Goal: Contribute content

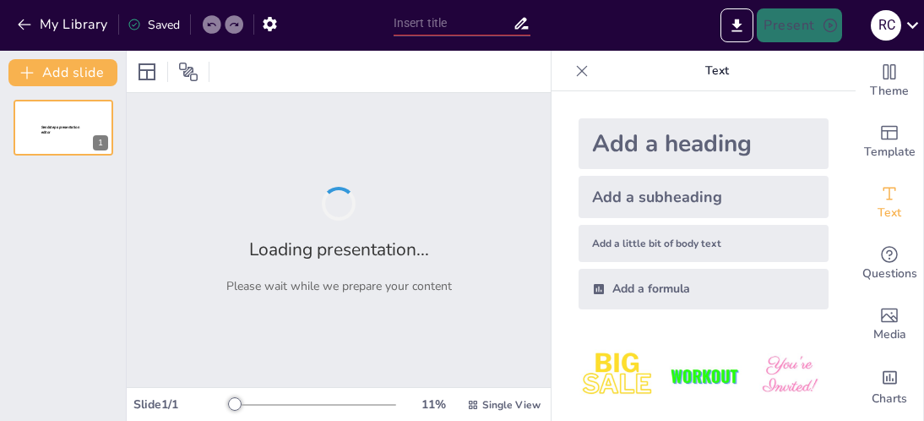
type input "Bases Anatómicas y Fisiológicas de la Vía Aérea"
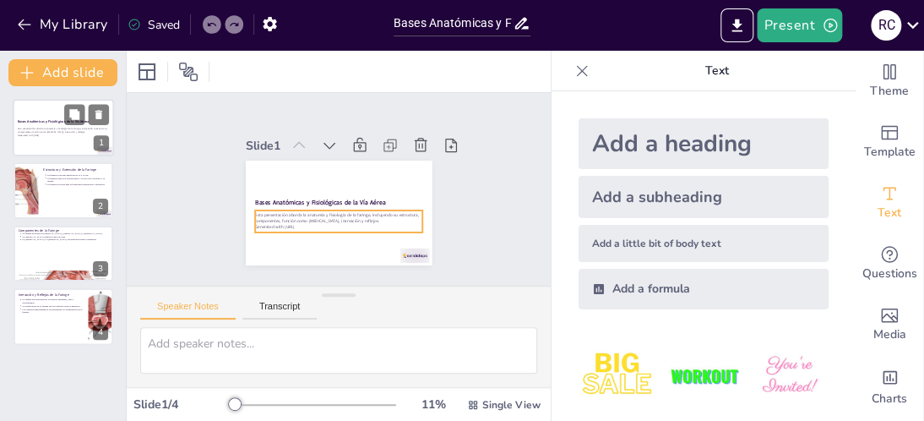
click at [71, 128] on p "Esta presentación aborda la anatomía y fisiología de la faringe, incluyendo su …" at bounding box center [63, 131] width 91 height 7
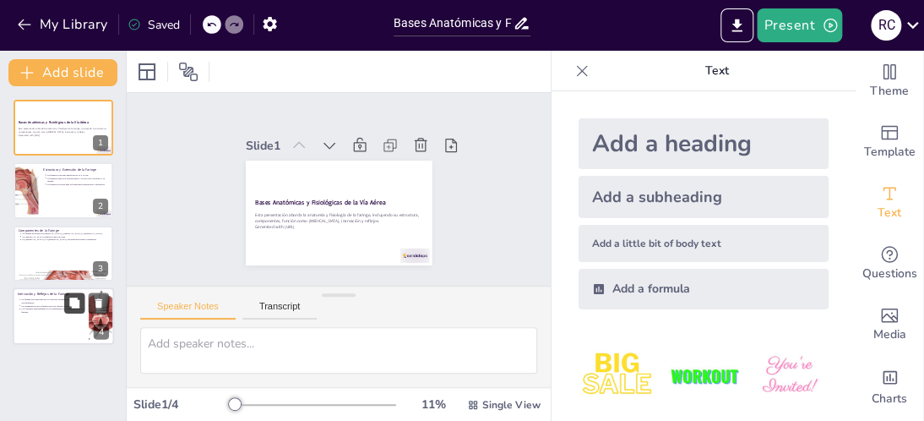
click at [84, 306] on button at bounding box center [74, 303] width 20 height 20
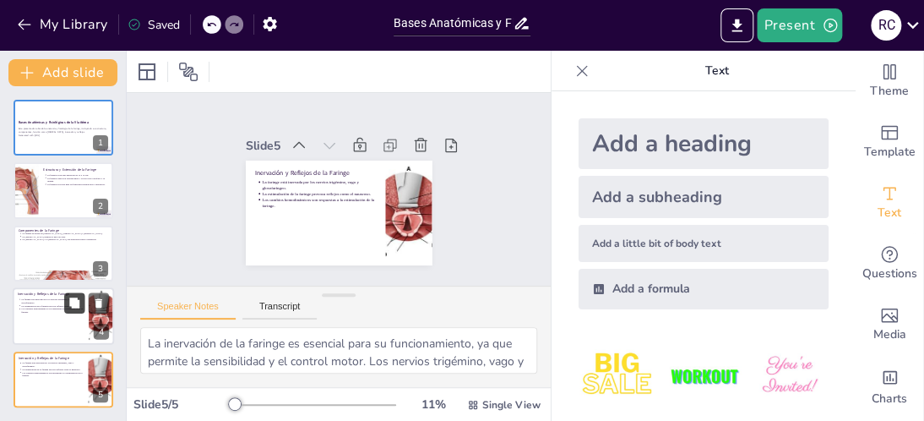
type textarea "La inervación de la faringe es esencial para su funcionamiento, ya que permite …"
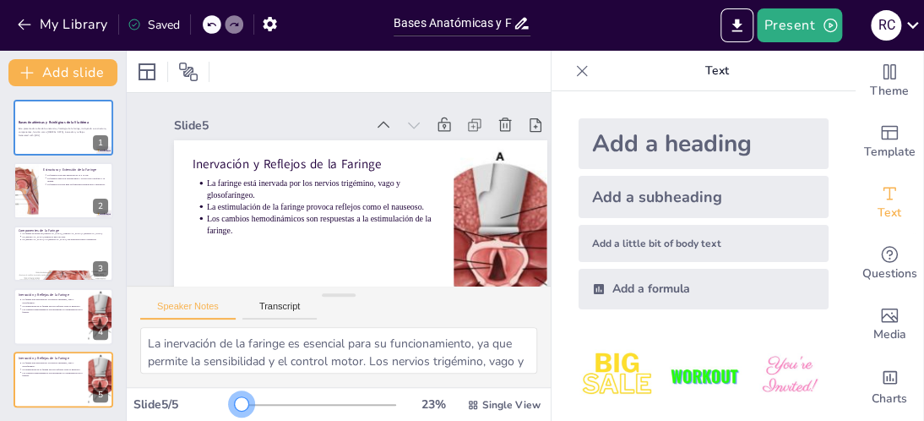
click at [235, 397] on div at bounding box center [242, 404] width 14 height 14
click at [67, 147] on div at bounding box center [63, 127] width 101 height 57
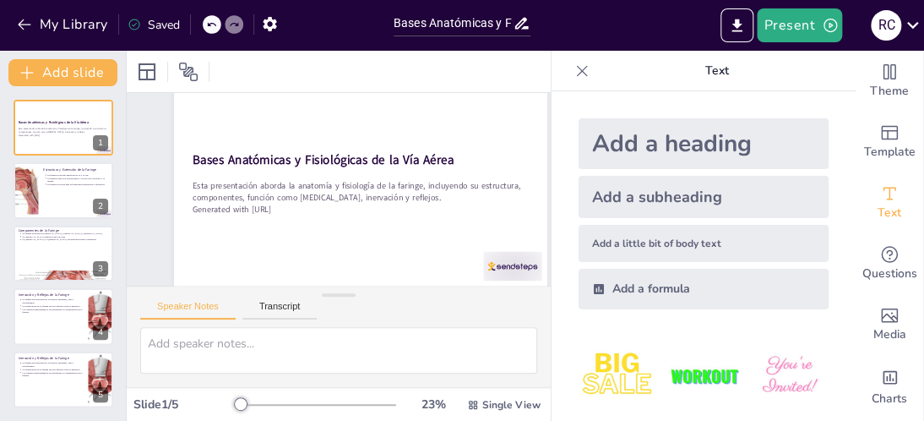
scroll to position [78, 0]
click at [71, 193] on div at bounding box center [63, 190] width 101 height 57
type textarea "La longitud de la faringe, que varía entre 12 y 15 cm, es un factor importante …"
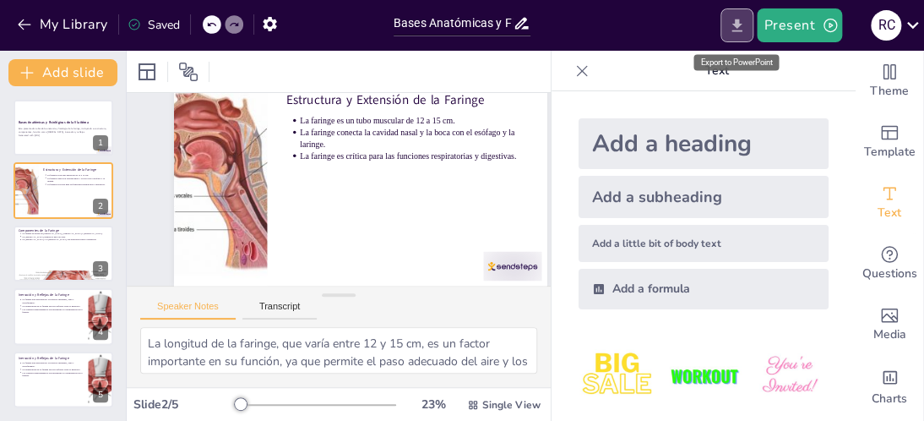
click at [739, 23] on icon "Export to PowerPoint" at bounding box center [737, 25] width 10 height 13
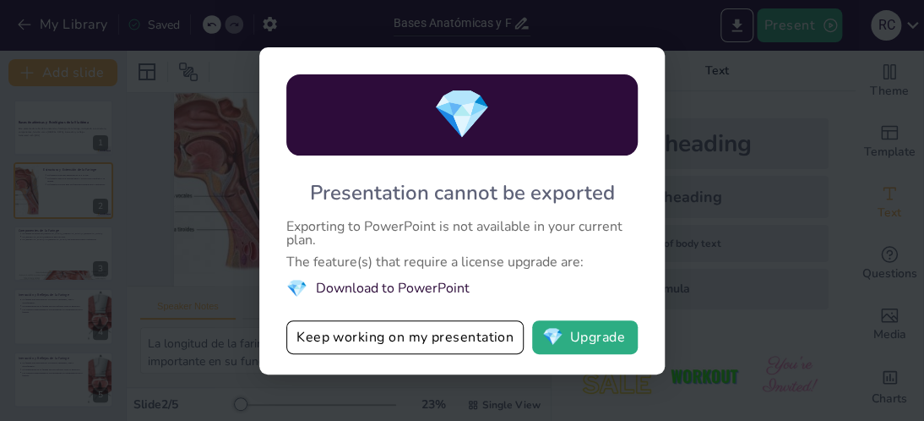
click at [462, 150] on div "💎" at bounding box center [461, 114] width 351 height 81
click at [500, 228] on div "Exporting to PowerPoint is not available in your current plan." at bounding box center [461, 233] width 351 height 27
click at [671, 194] on div "💎 Presentation cannot be exported Exporting to PowerPoint is not available in y…" at bounding box center [462, 210] width 924 height 421
click at [710, 205] on div "💎 Presentation cannot be exported Exporting to PowerPoint is not available in y…" at bounding box center [462, 210] width 924 height 421
click at [226, 150] on div "💎 Presentation cannot be exported Exporting to PowerPoint is not available in y…" at bounding box center [462, 210] width 924 height 421
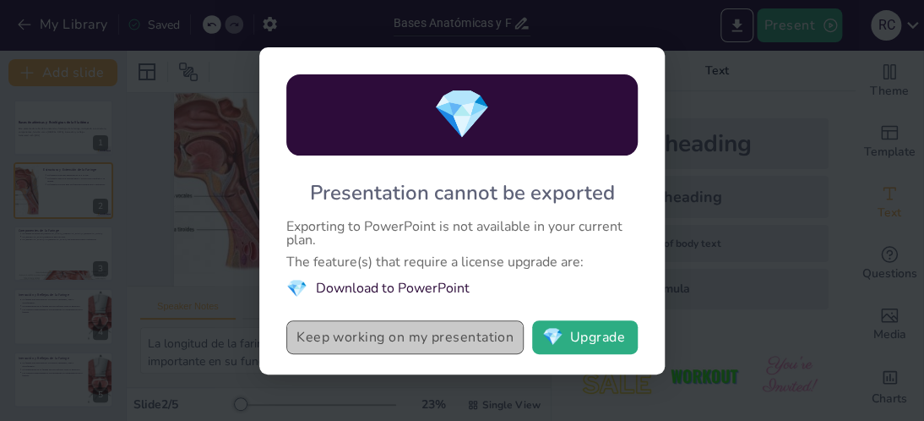
click at [461, 324] on button "Keep working on my presentation" at bounding box center [404, 337] width 237 height 34
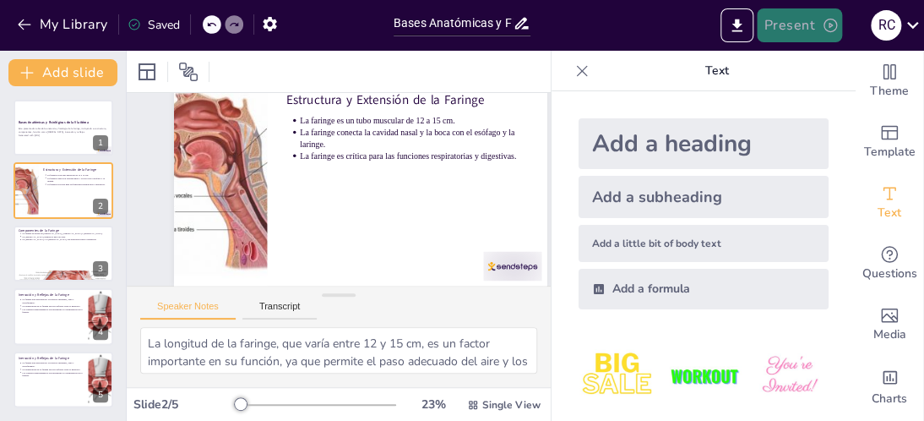
click at [791, 24] on button "Present" at bounding box center [799, 25] width 84 height 34
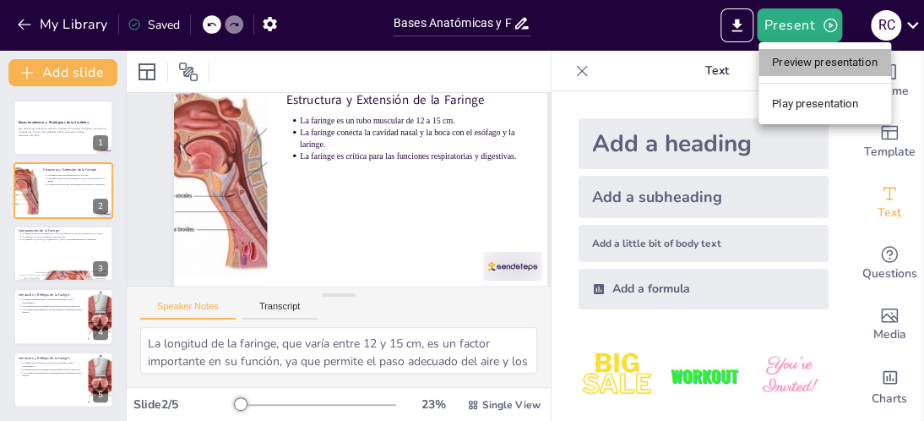
click at [804, 59] on li "Preview presentation" at bounding box center [825, 62] width 133 height 27
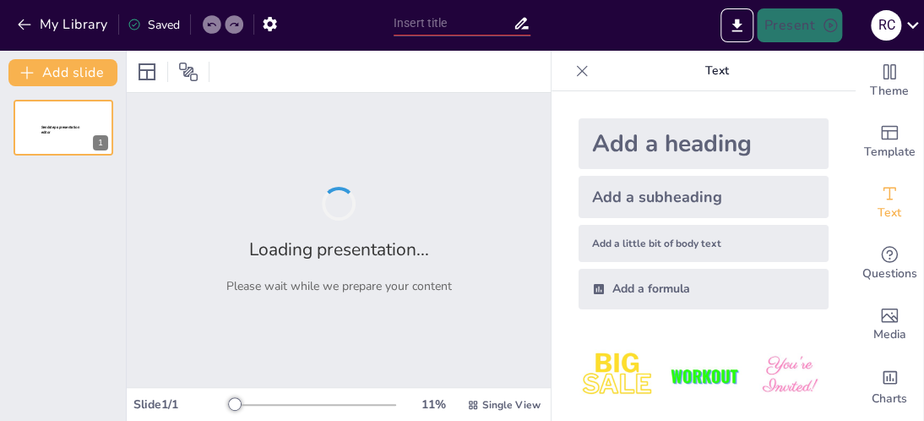
type input "Bases Anatómicas y Fisiológicas de la Vía Aérea"
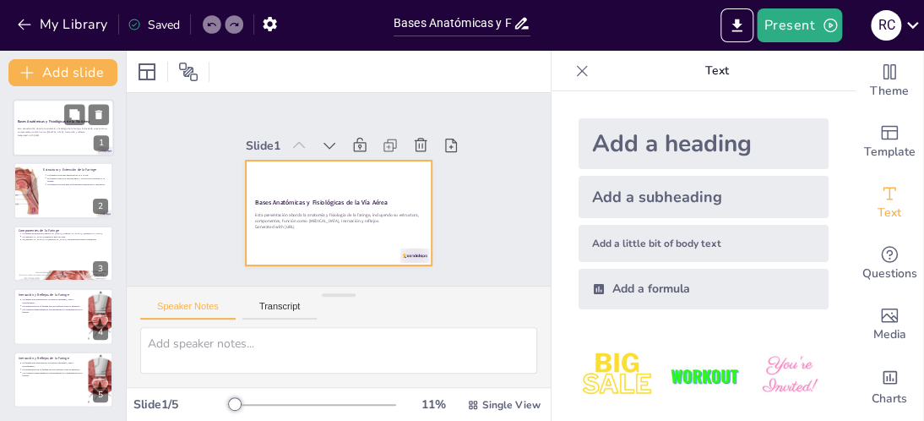
click at [57, 139] on div at bounding box center [63, 127] width 101 height 57
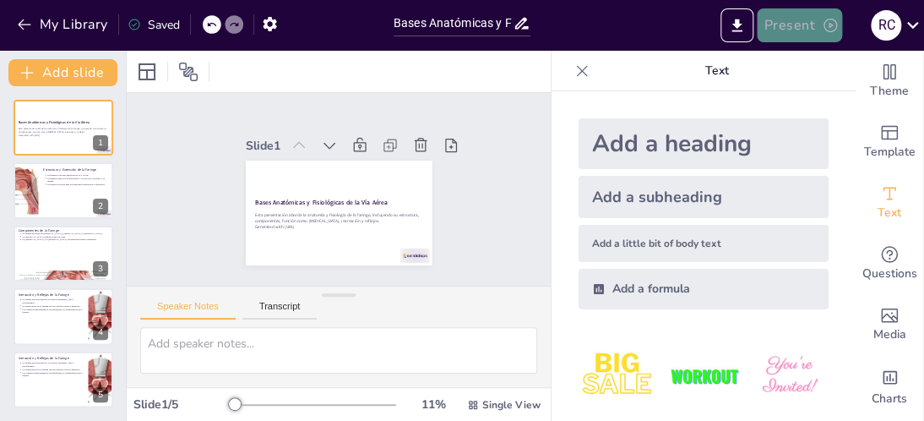
click at [808, 24] on button "Present" at bounding box center [799, 25] width 84 height 34
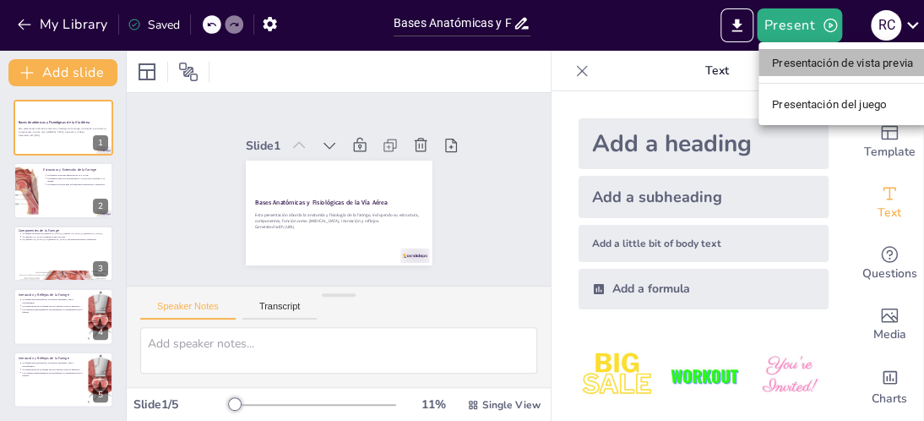
click at [823, 61] on font "Presentación de vista previa" at bounding box center [842, 63] width 141 height 13
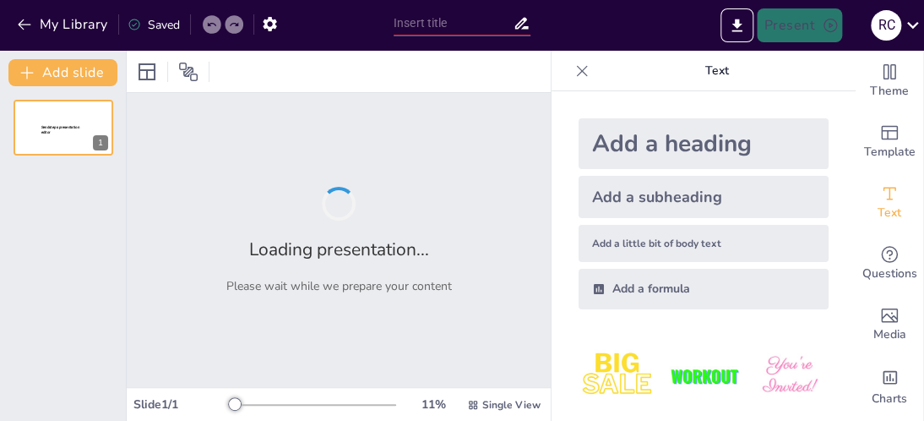
type input "Bases Anatómicas y Fisiológicas de la Vía Aérea"
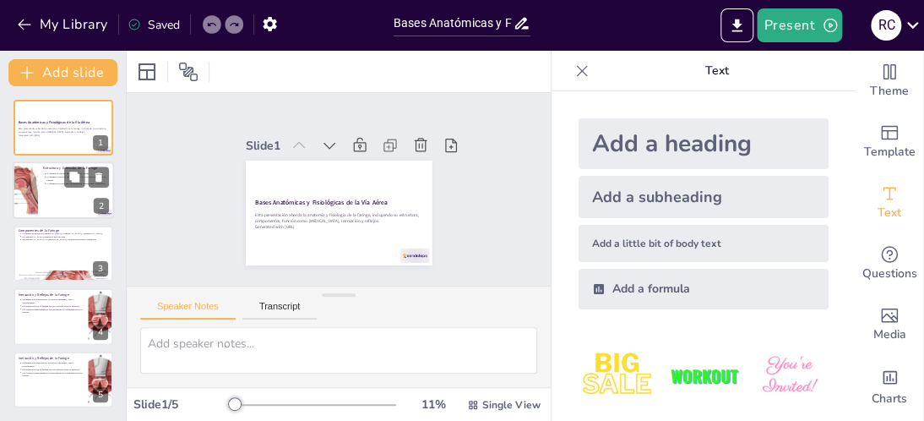
click at [84, 183] on button at bounding box center [74, 177] width 20 height 20
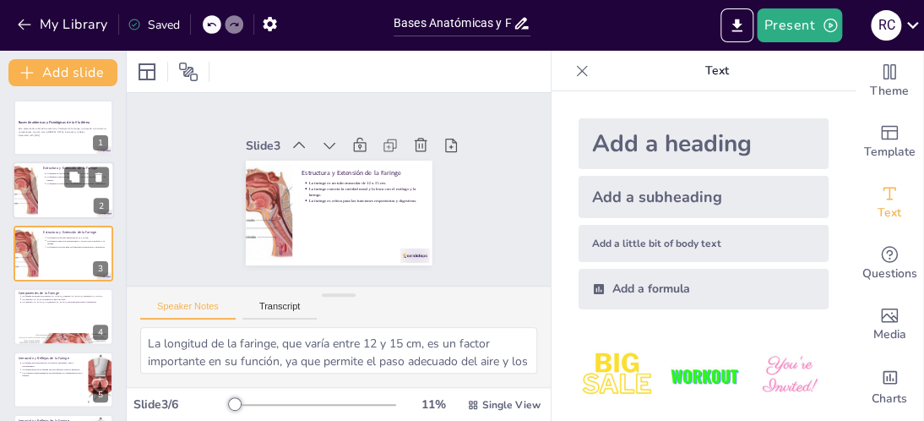
type textarea "La longitud de la faringe, que varía entre 12 y 15 cm, es un factor importante …"
click at [78, 194] on div at bounding box center [63, 190] width 101 height 57
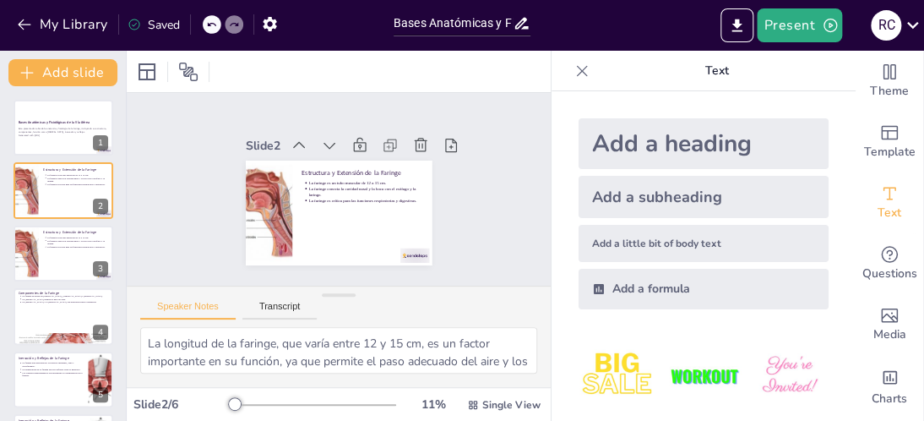
click at [228, 406] on div at bounding box center [235, 404] width 14 height 14
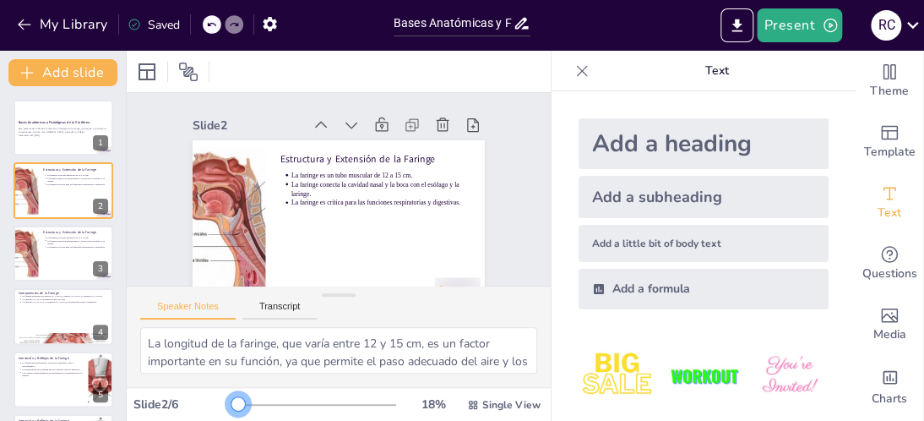
drag, startPoint x: 223, startPoint y: 404, endPoint x: 227, endPoint y: 386, distance: 18.2
click at [227, 386] on div "Slide 1 Bases Anatómicas y Fisiológicas de la Vía Aérea Esta presentación abord…" at bounding box center [339, 236] width 424 height 370
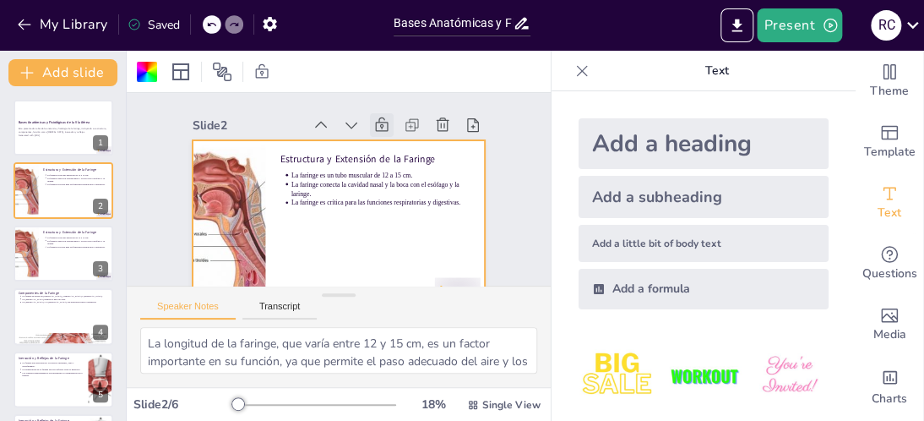
click at [369, 252] on icon at bounding box center [357, 264] width 24 height 24
click at [226, 68] on icon at bounding box center [228, 70] width 13 height 14
click at [154, 71] on div at bounding box center [147, 72] width 20 height 20
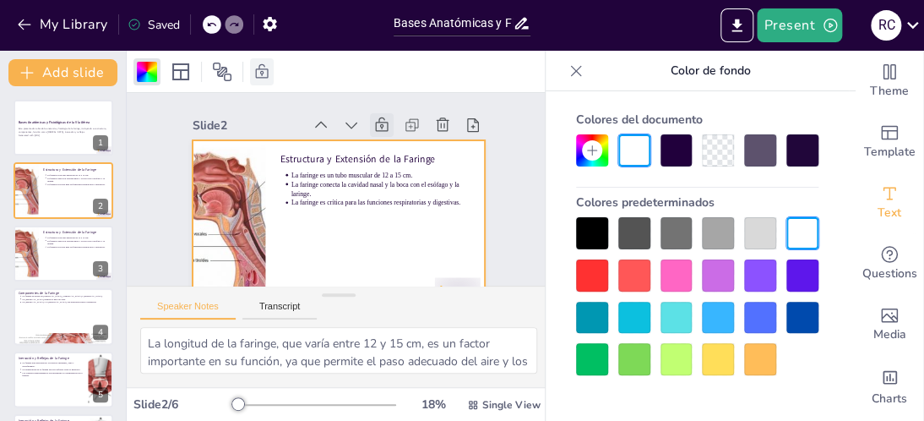
click at [768, 237] on div at bounding box center [760, 233] width 32 height 32
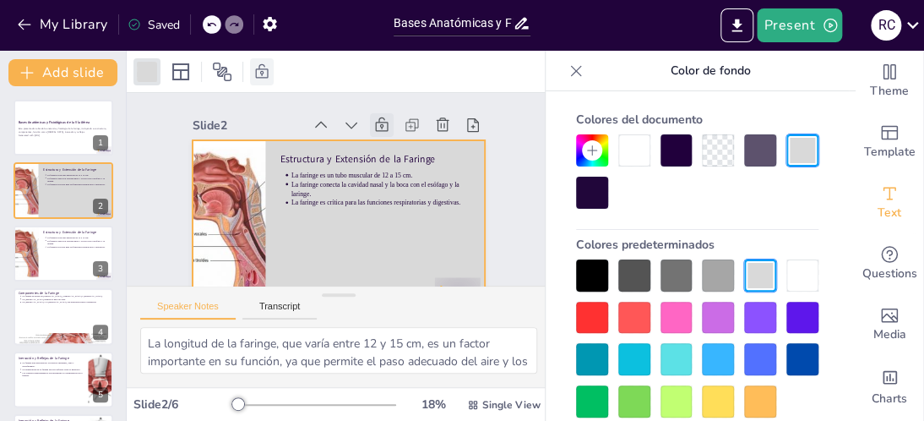
click at [705, 151] on div at bounding box center [718, 150] width 32 height 32
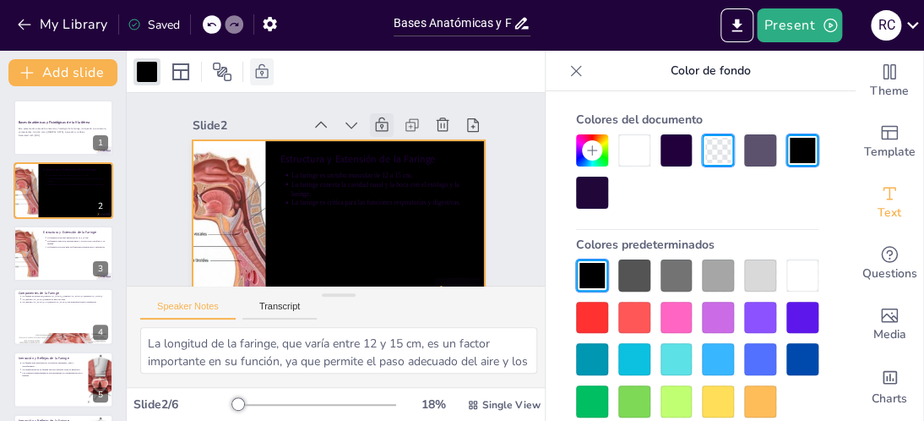
drag, startPoint x: 705, startPoint y: 151, endPoint x: 802, endPoint y: 268, distance: 151.7
click at [802, 268] on div "Colores del documento Colores predeterminados" at bounding box center [697, 261] width 276 height 313
click at [807, 279] on div at bounding box center [802, 275] width 32 height 32
